Goal: Transaction & Acquisition: Purchase product/service

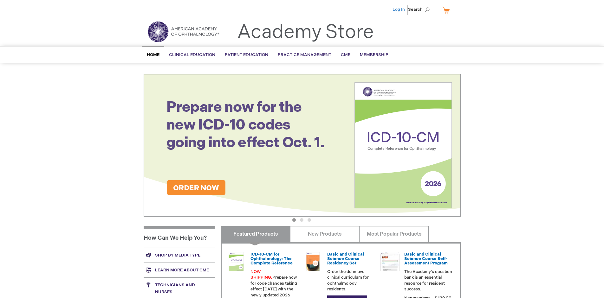
click at [399, 10] on link "Log In" at bounding box center [398, 9] width 12 height 5
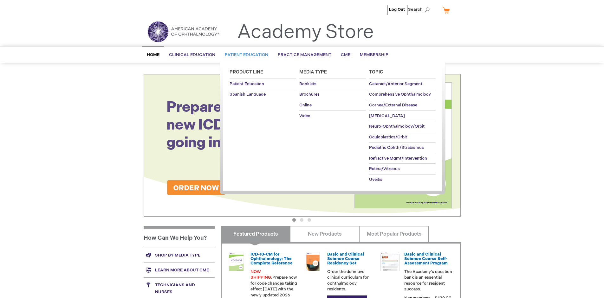
click at [245, 55] on span "Patient Education" at bounding box center [246, 54] width 43 height 5
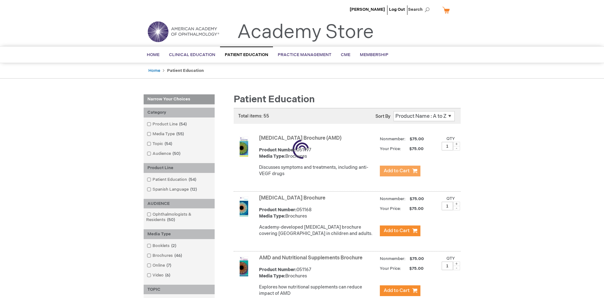
click at [400, 171] on span "Add to Cart" at bounding box center [396, 171] width 26 height 6
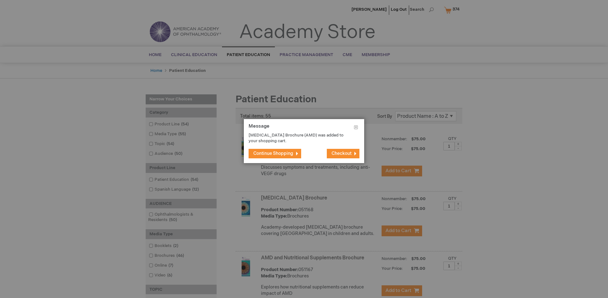
click at [273, 153] on span "Continue Shopping" at bounding box center [273, 153] width 40 height 5
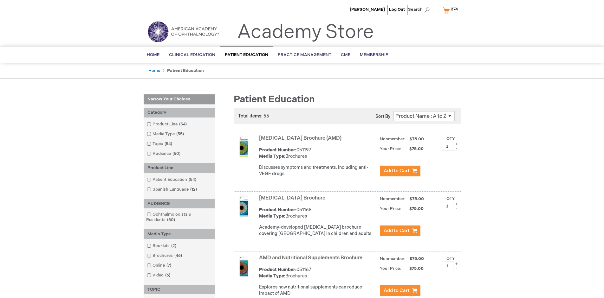
click at [312, 261] on link "AMD and Nutritional Supplements Brochure" at bounding box center [310, 258] width 103 height 6
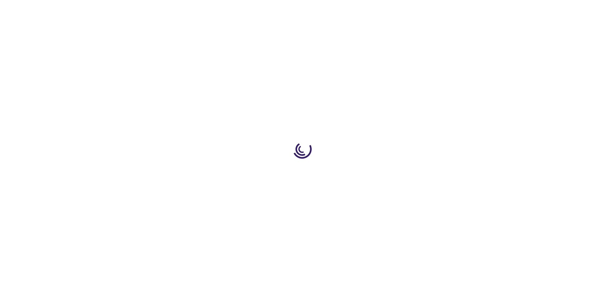
type input "1"
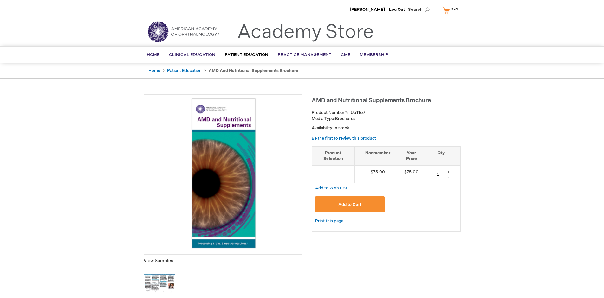
click at [349, 204] on span "Add to Cart" at bounding box center [349, 204] width 23 height 5
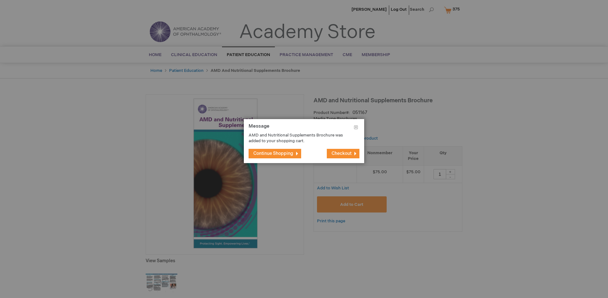
click at [273, 153] on span "Continue Shopping" at bounding box center [273, 153] width 40 height 5
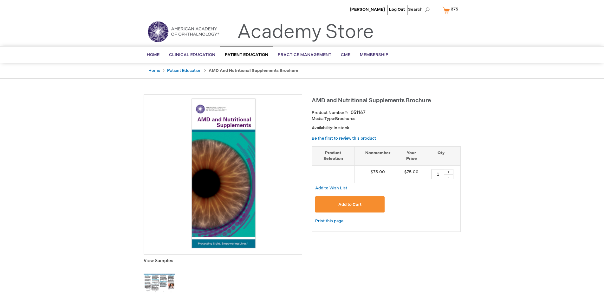
click at [451, 10] on span "375" at bounding box center [454, 9] width 7 height 5
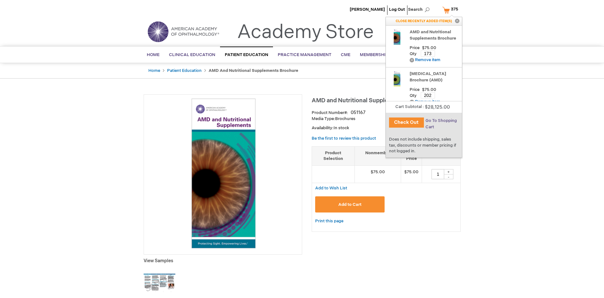
click at [440, 121] on span "Go To Shopping Cart" at bounding box center [440, 123] width 31 height 11
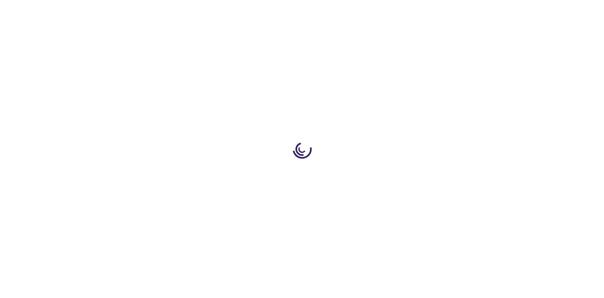
select select "US"
select select "41"
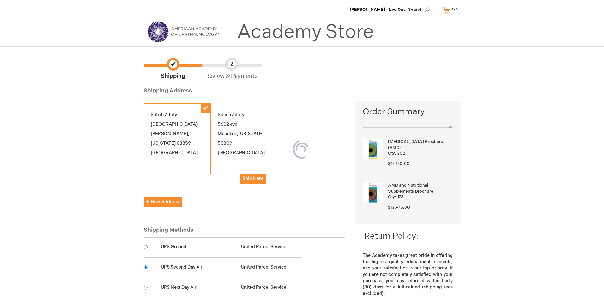
click at [145, 267] on input "radio" at bounding box center [146, 268] width 4 height 4
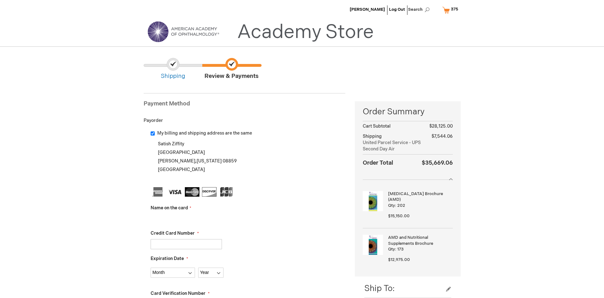
click at [186, 219] on input "Name on the card" at bounding box center [186, 219] width 71 height 10
